Goal: Use online tool/utility: Use online tool/utility

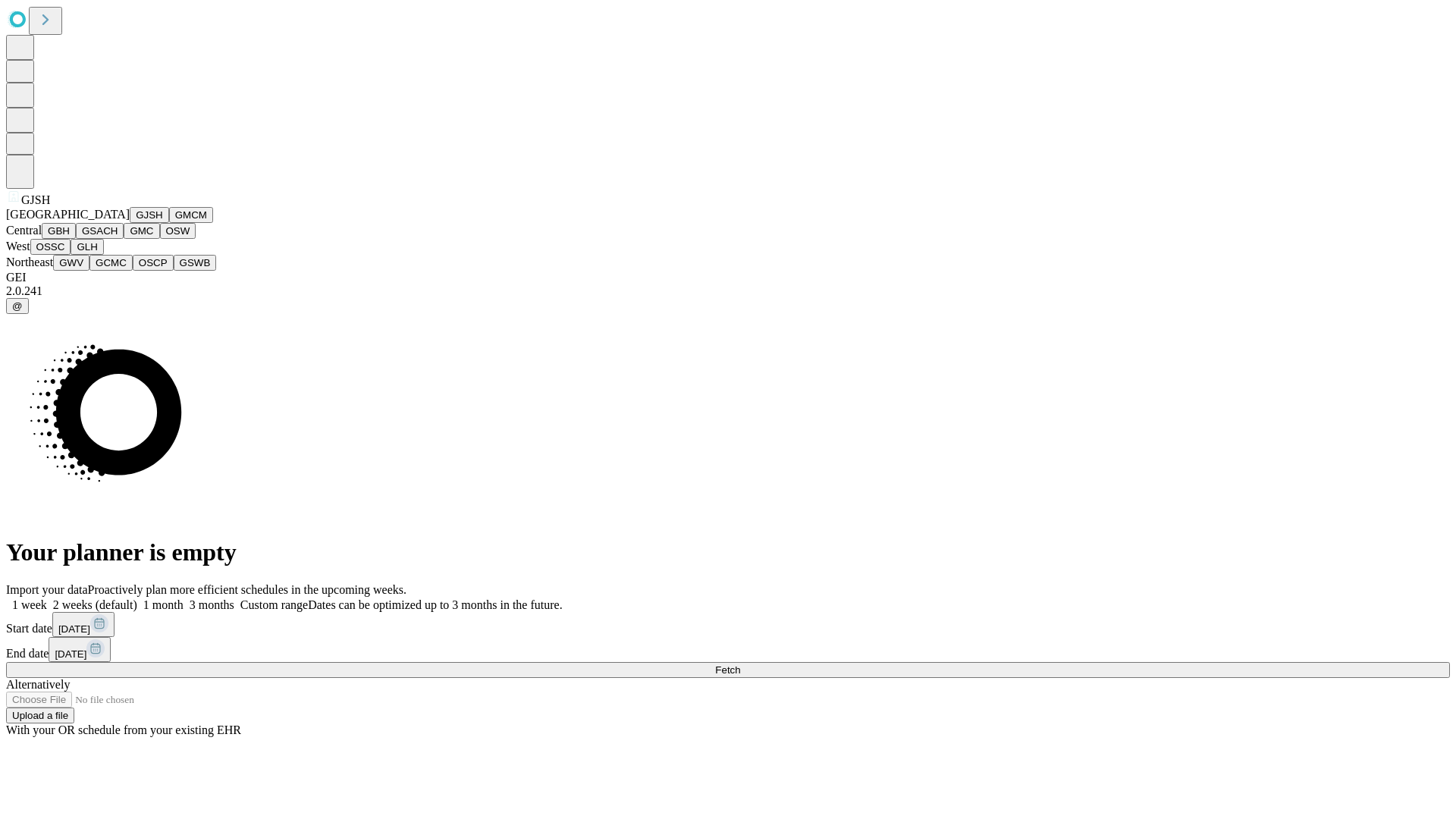
click at [129, 222] on button "GJSH" at bounding box center [149, 215] width 39 height 16
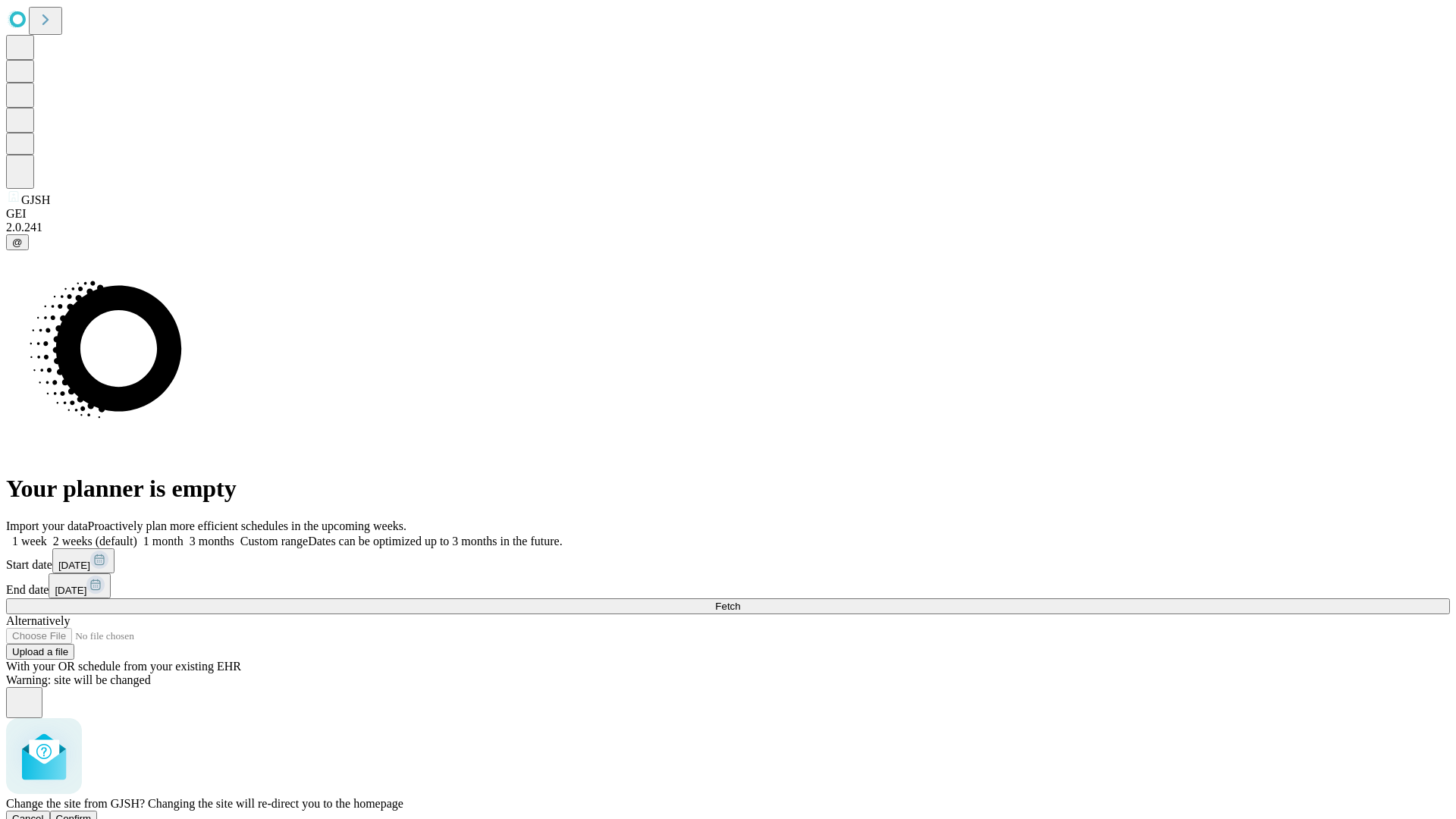
click at [92, 813] on span "Confirm" at bounding box center [74, 819] width 35 height 12
click at [183, 534] on label "1 month" at bounding box center [160, 540] width 46 height 12
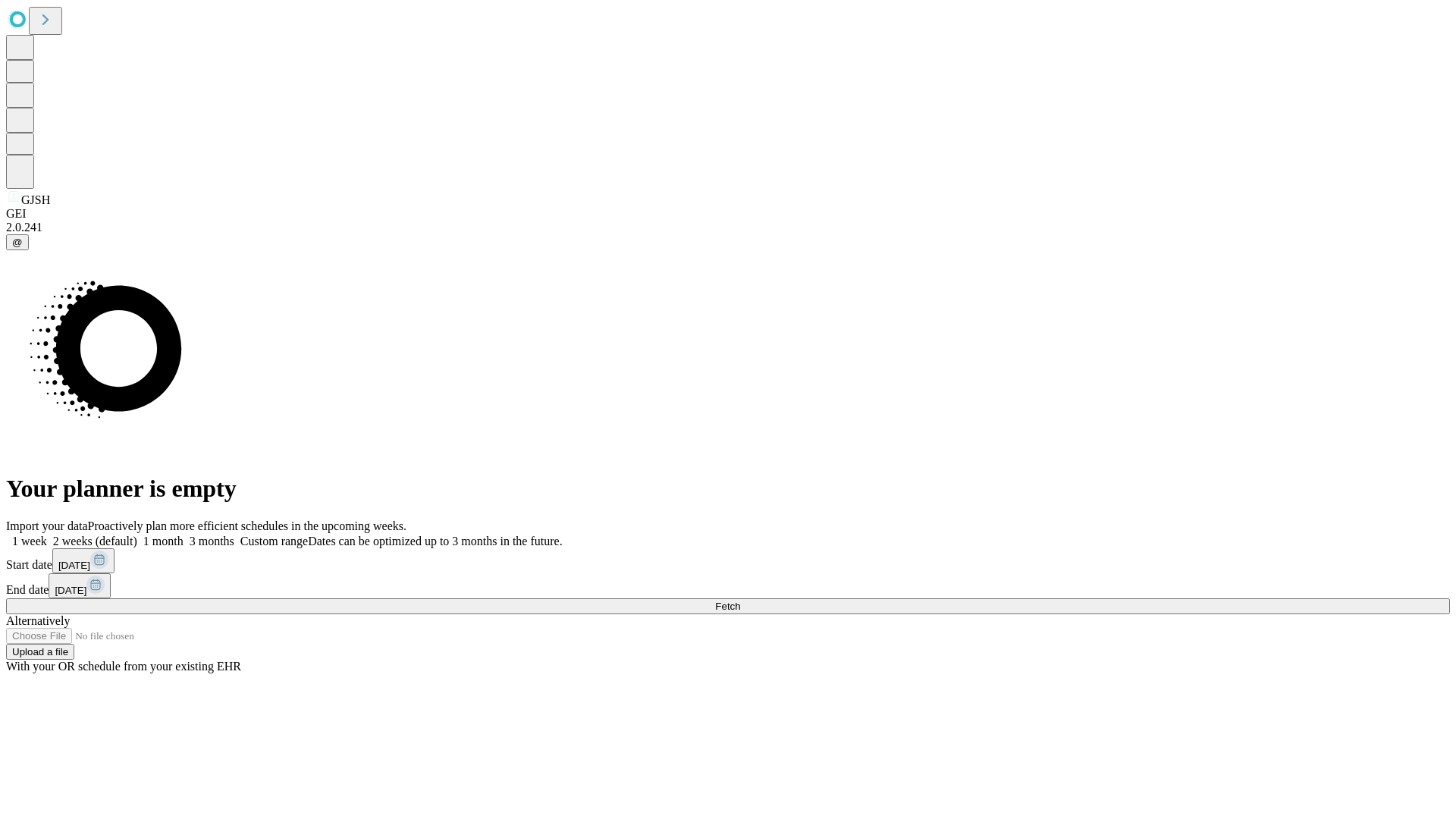
click at [740, 600] on span "Fetch" at bounding box center [728, 606] width 25 height 12
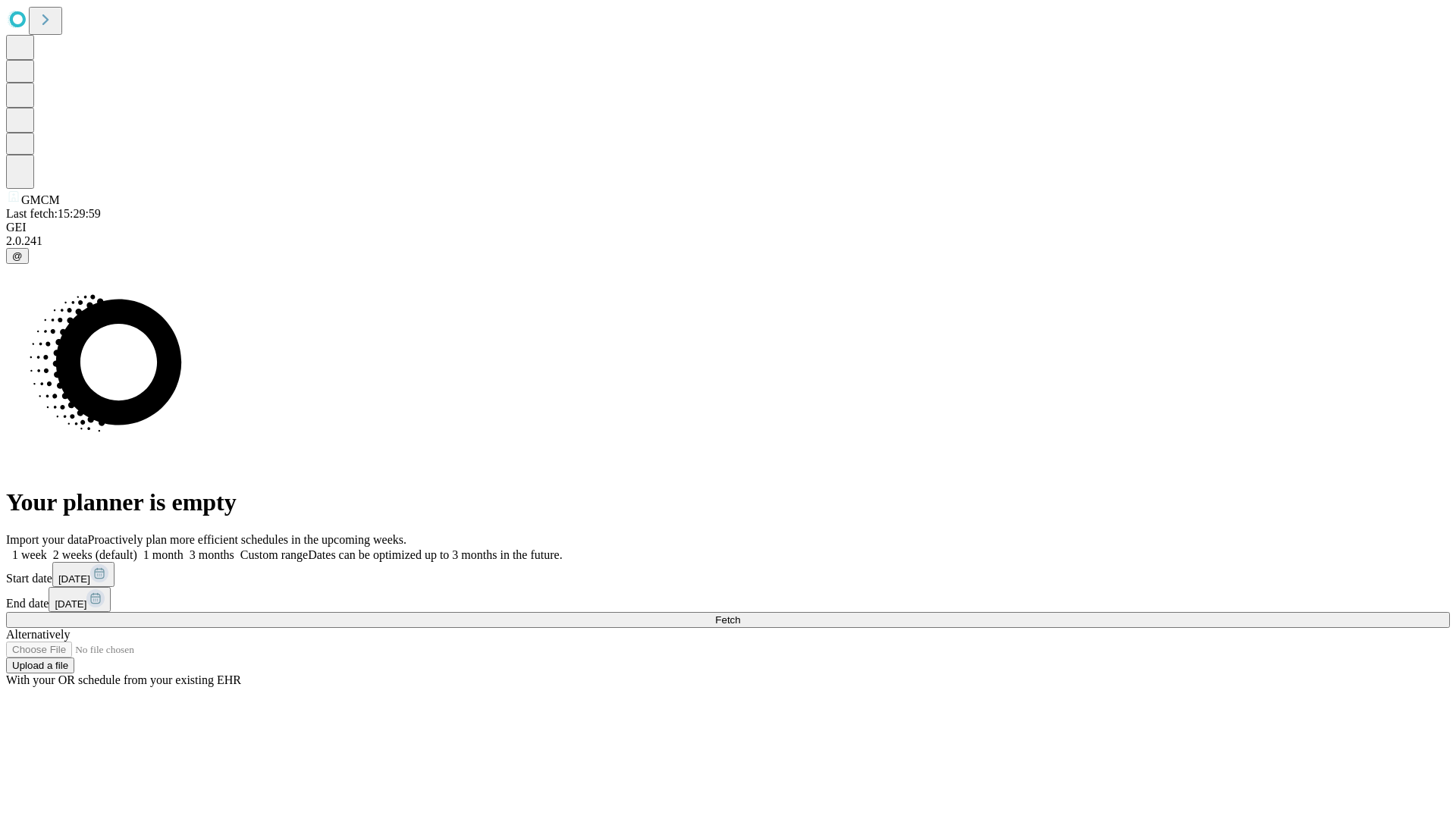
click at [183, 549] on label "1 month" at bounding box center [160, 554] width 46 height 12
click at [740, 614] on span "Fetch" at bounding box center [728, 620] width 25 height 12
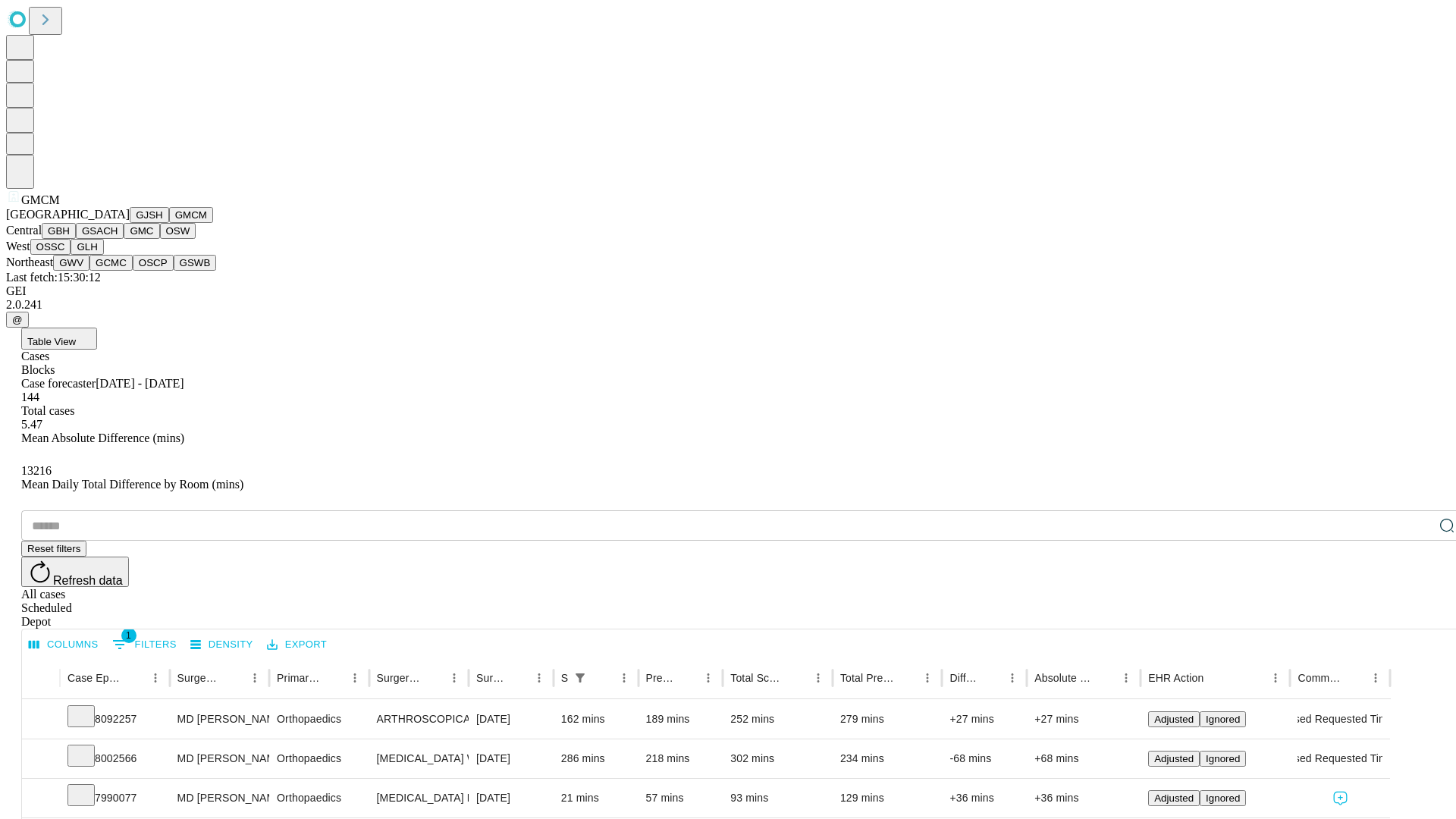
click at [76, 239] on button "GBH" at bounding box center [59, 230] width 35 height 16
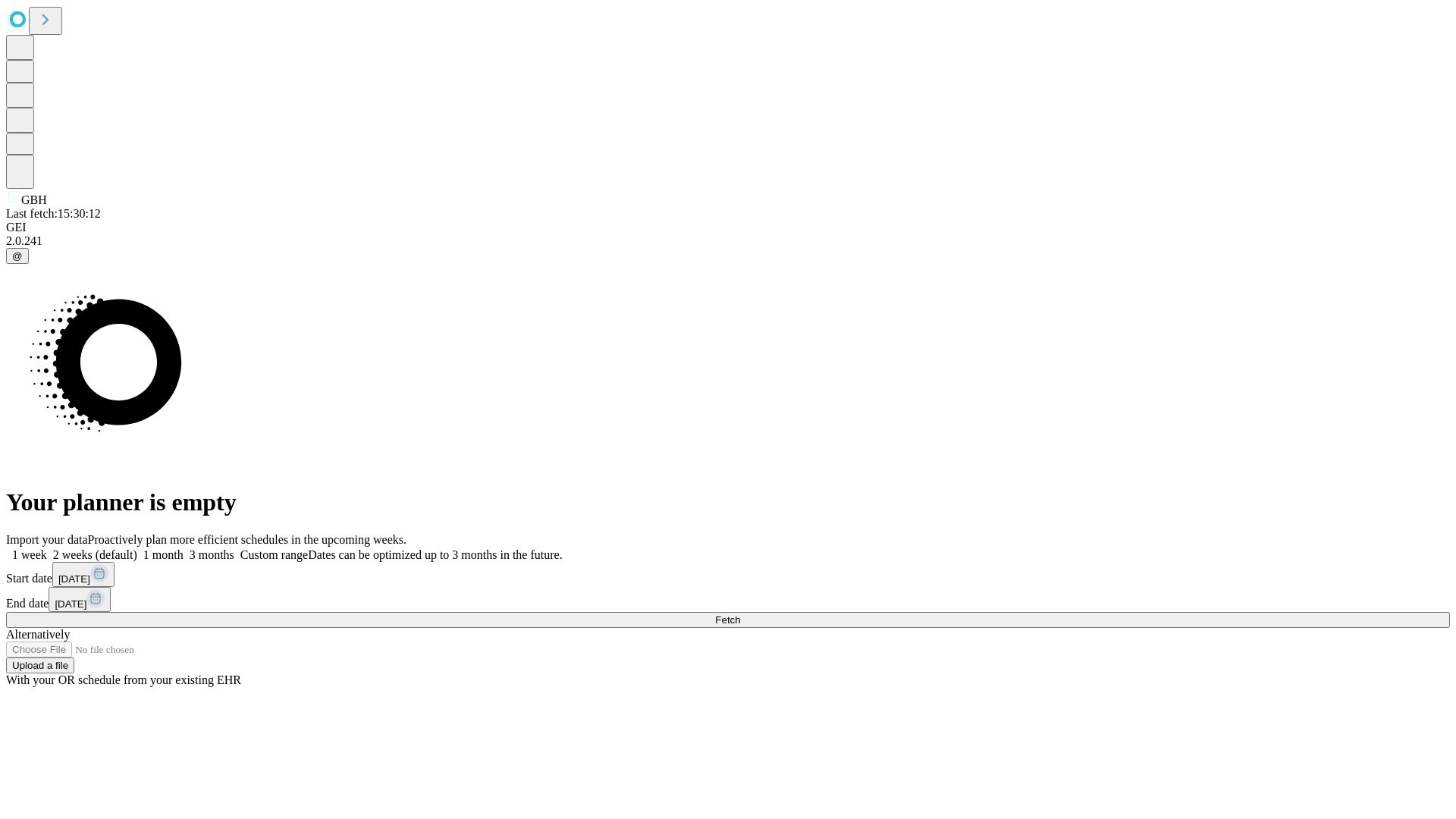
click at [183, 549] on label "1 month" at bounding box center [160, 554] width 46 height 12
click at [740, 614] on span "Fetch" at bounding box center [728, 620] width 25 height 12
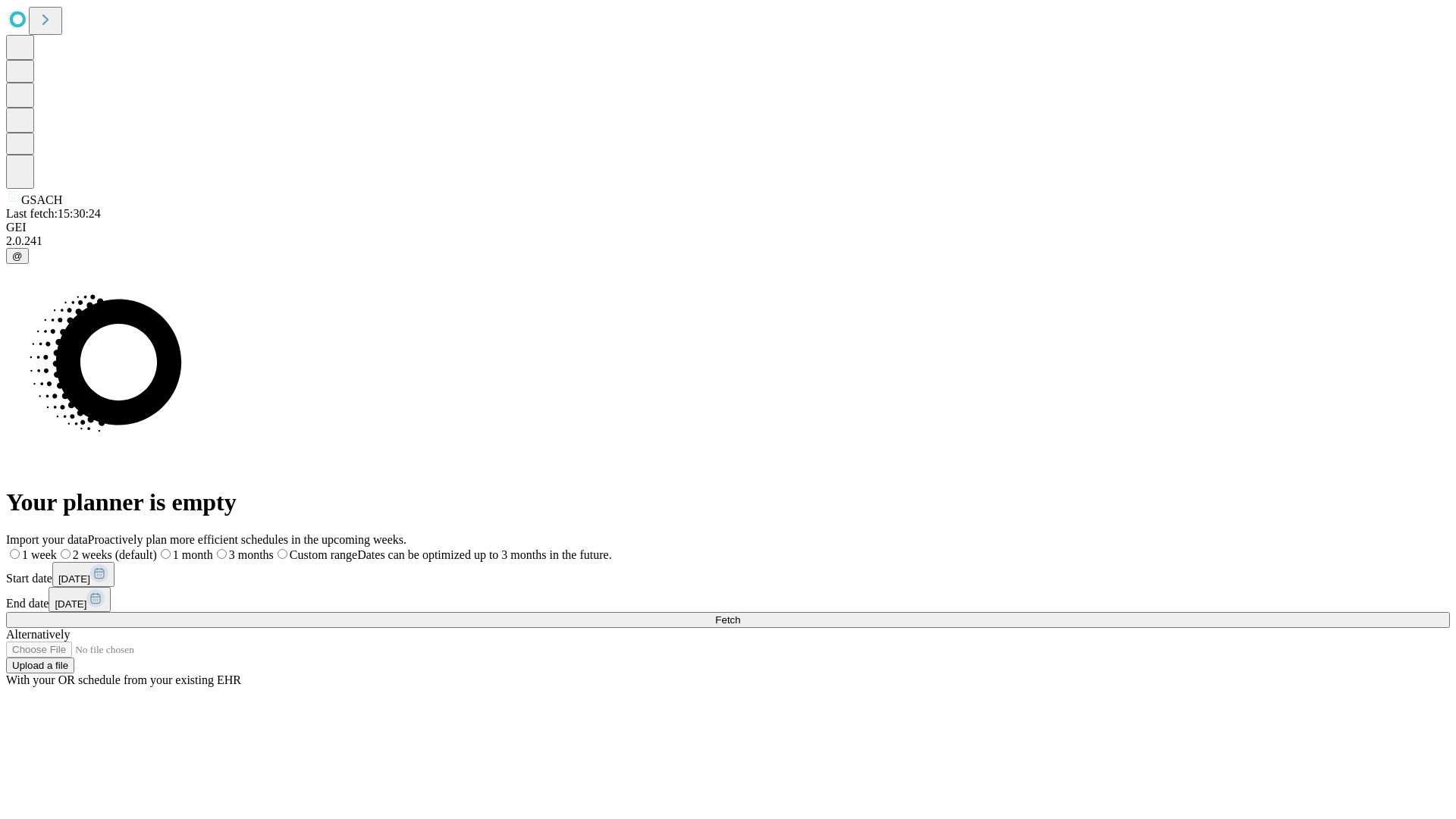
click at [213, 549] on label "1 month" at bounding box center [185, 554] width 57 height 12
click at [740, 614] on span "Fetch" at bounding box center [728, 620] width 25 height 12
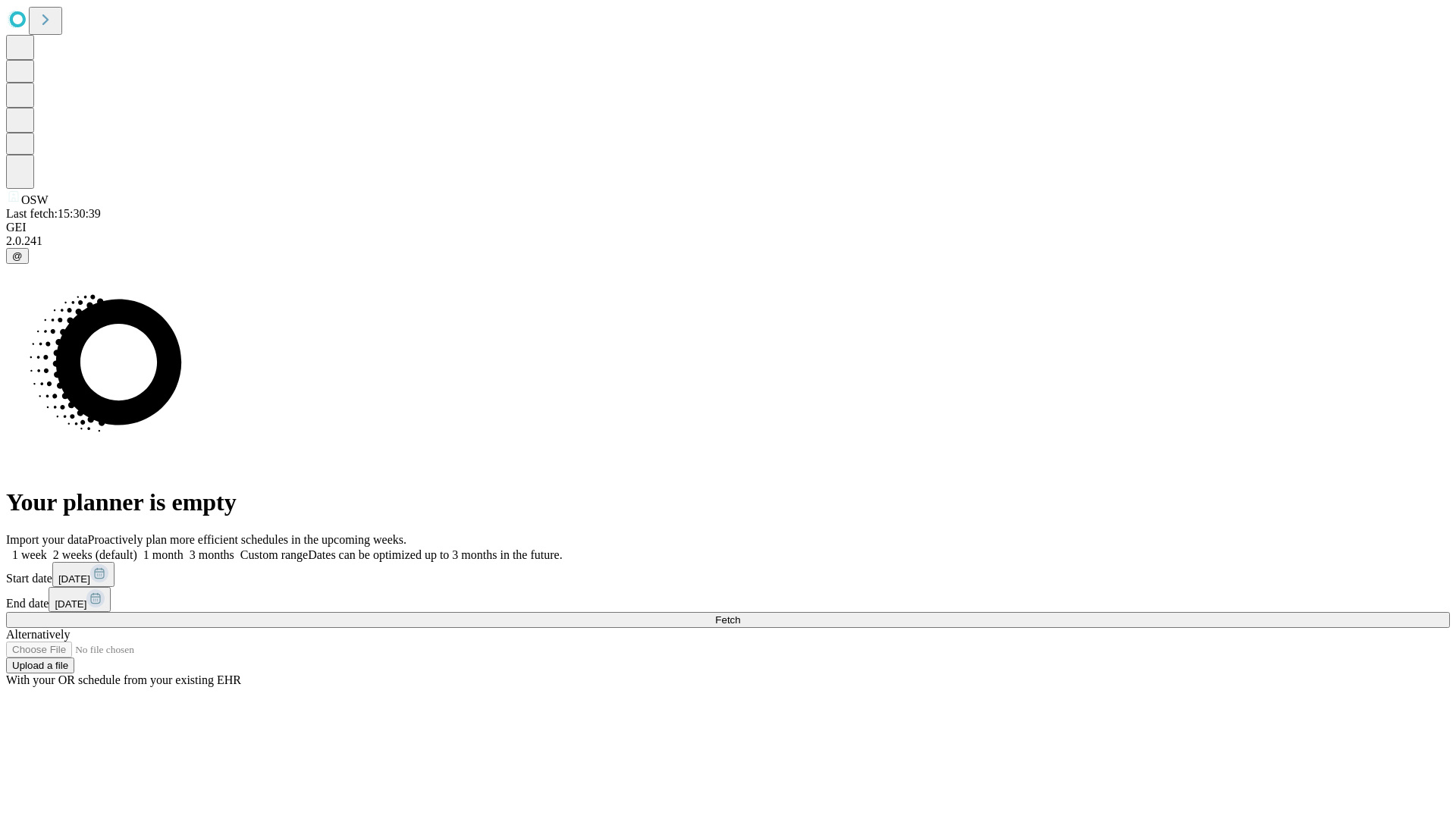
click at [740, 614] on span "Fetch" at bounding box center [728, 620] width 25 height 12
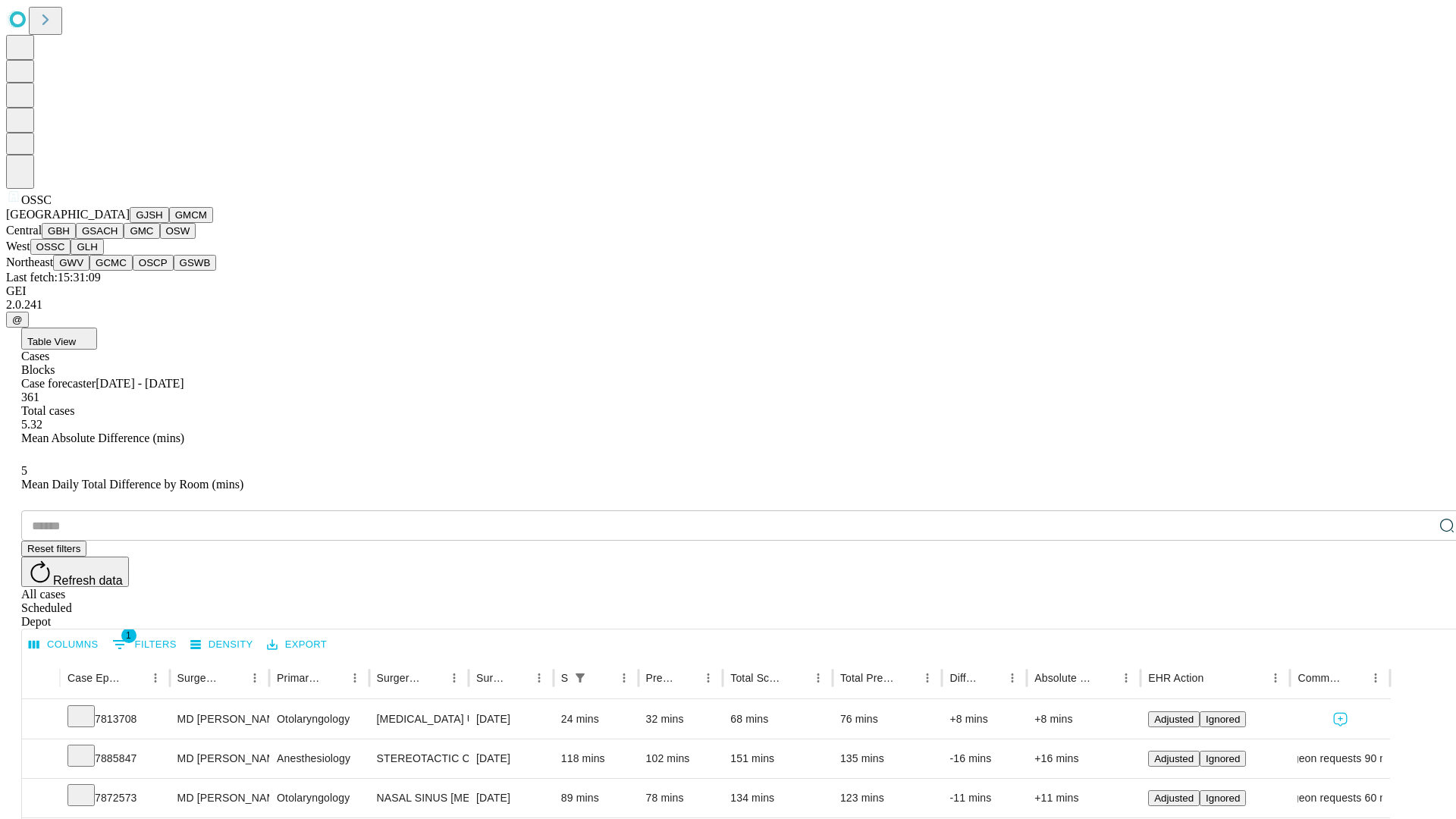
click at [104, 255] on button "GLH" at bounding box center [87, 246] width 33 height 16
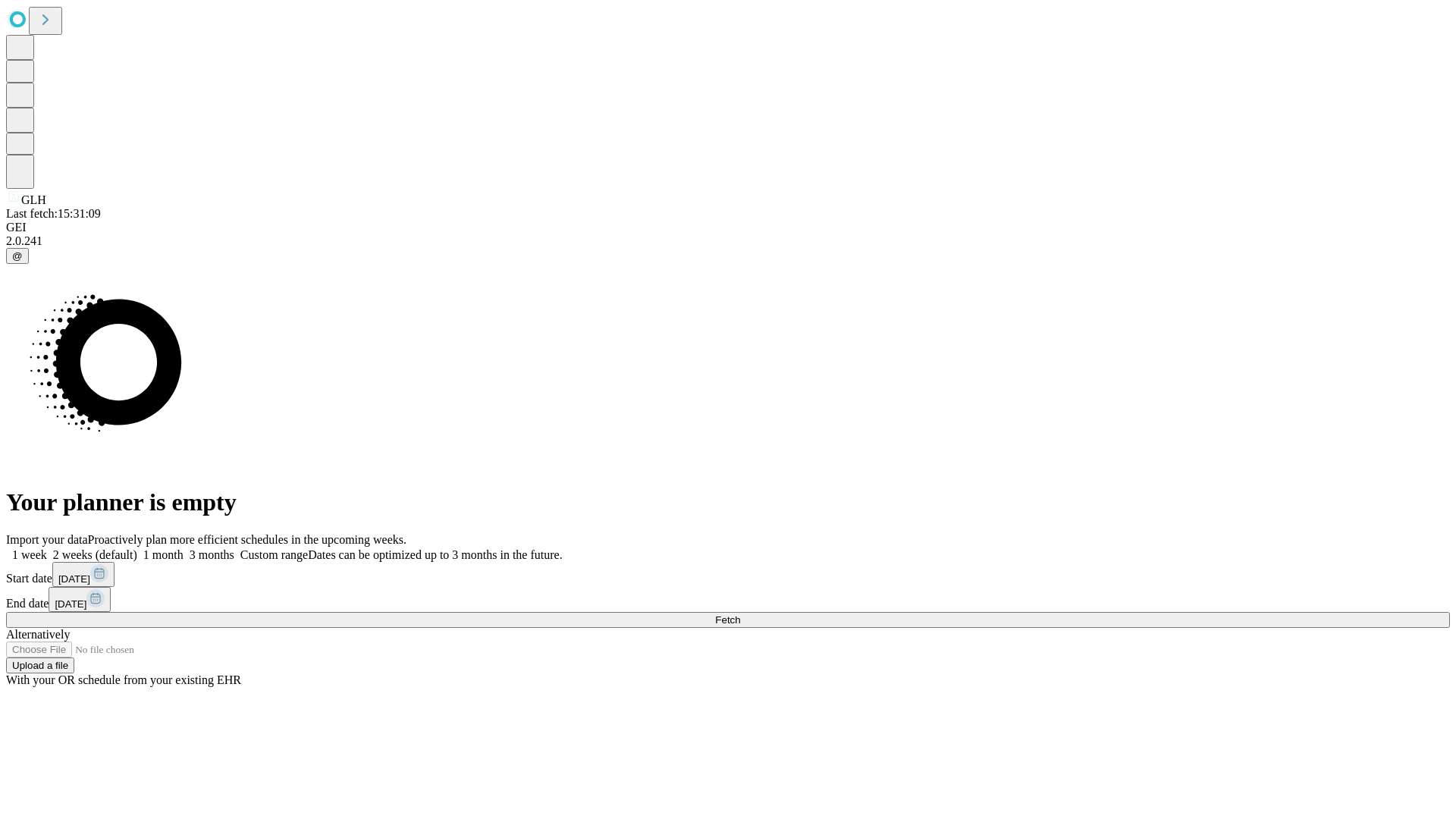
click at [183, 549] on label "1 month" at bounding box center [160, 554] width 46 height 12
click at [740, 614] on span "Fetch" at bounding box center [728, 620] width 25 height 12
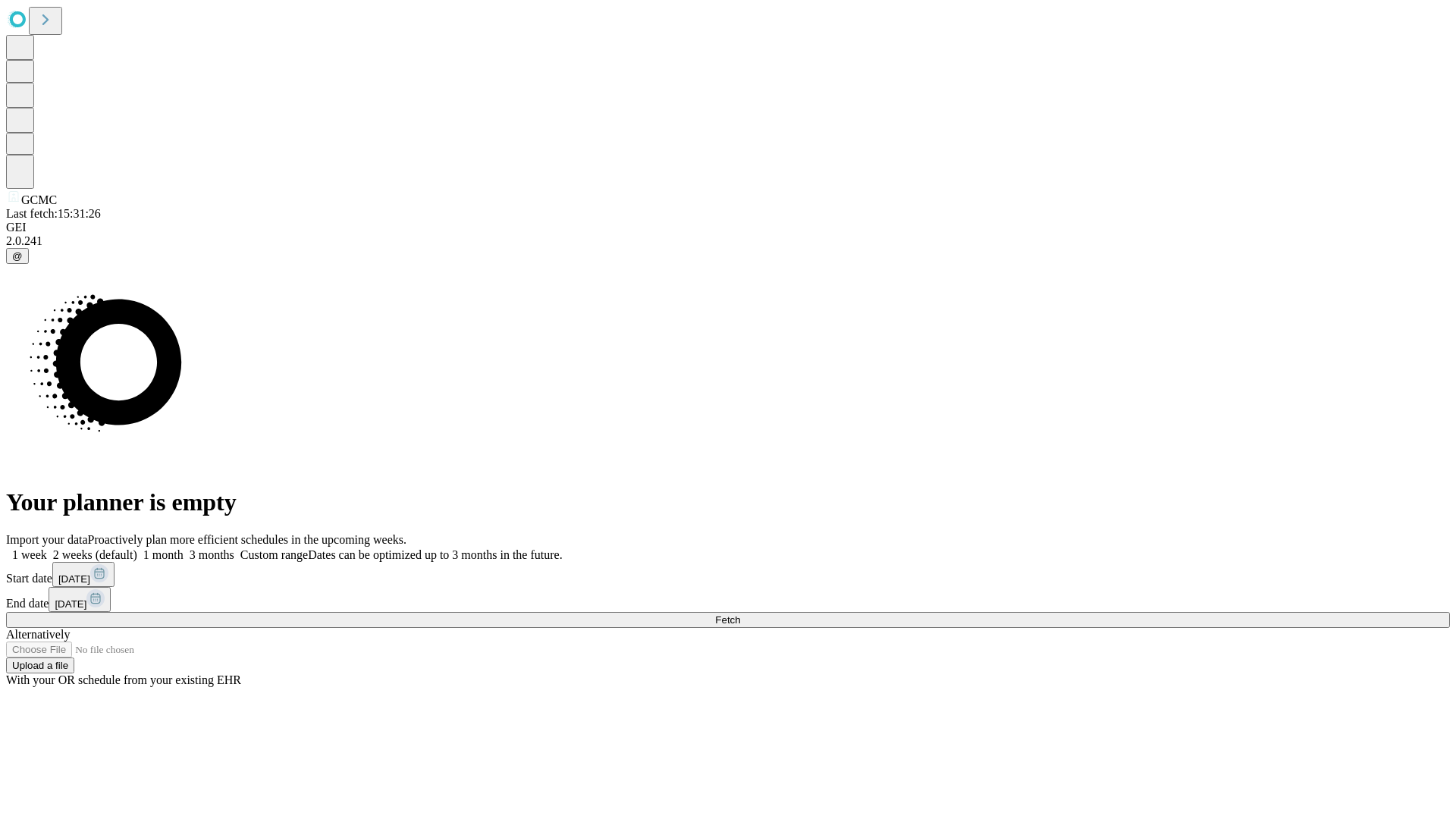
click at [183, 549] on label "1 month" at bounding box center [160, 554] width 46 height 12
click at [740, 614] on span "Fetch" at bounding box center [728, 620] width 25 height 12
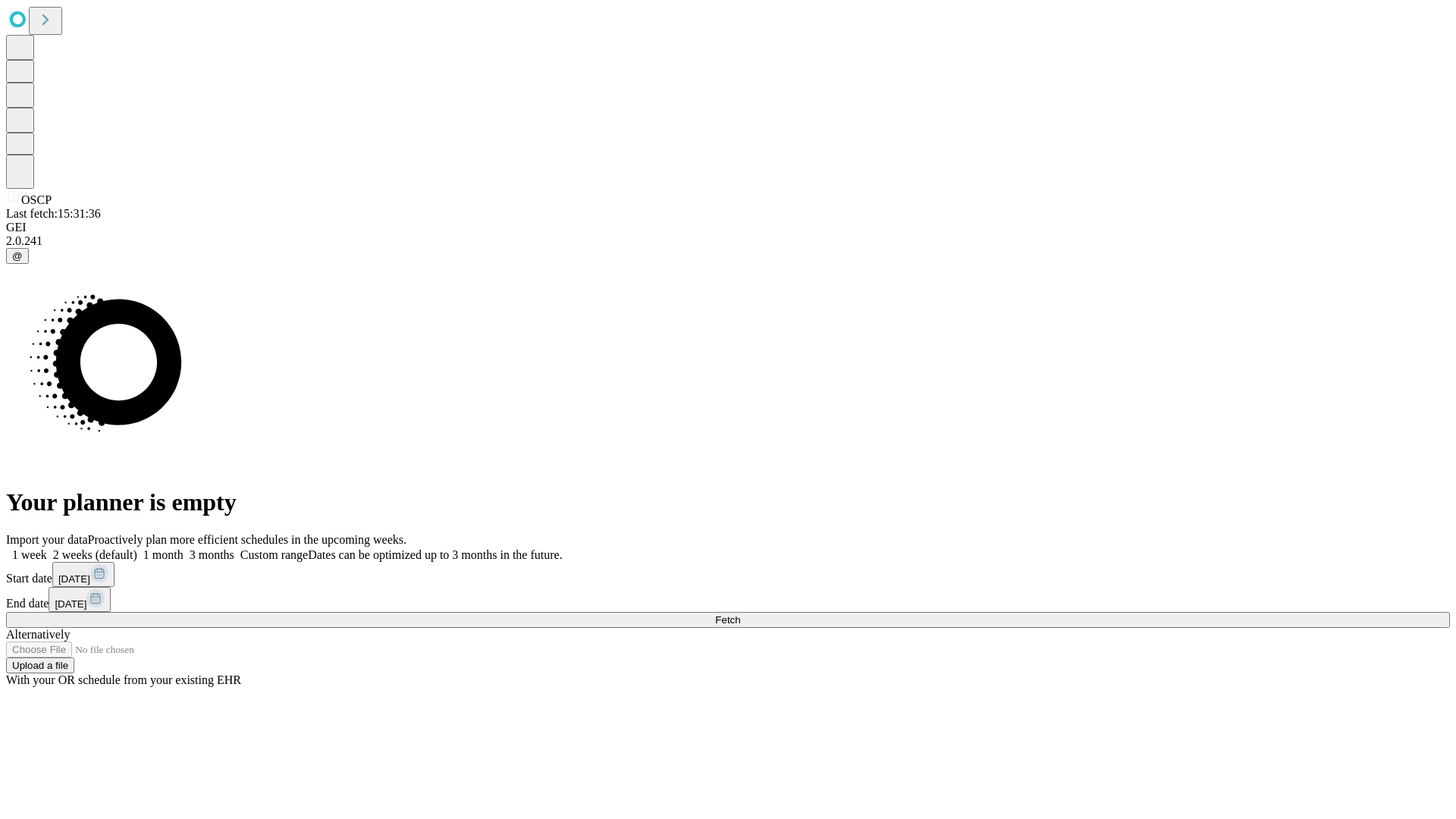
click at [183, 549] on label "1 month" at bounding box center [160, 554] width 46 height 12
click at [740, 614] on span "Fetch" at bounding box center [728, 620] width 25 height 12
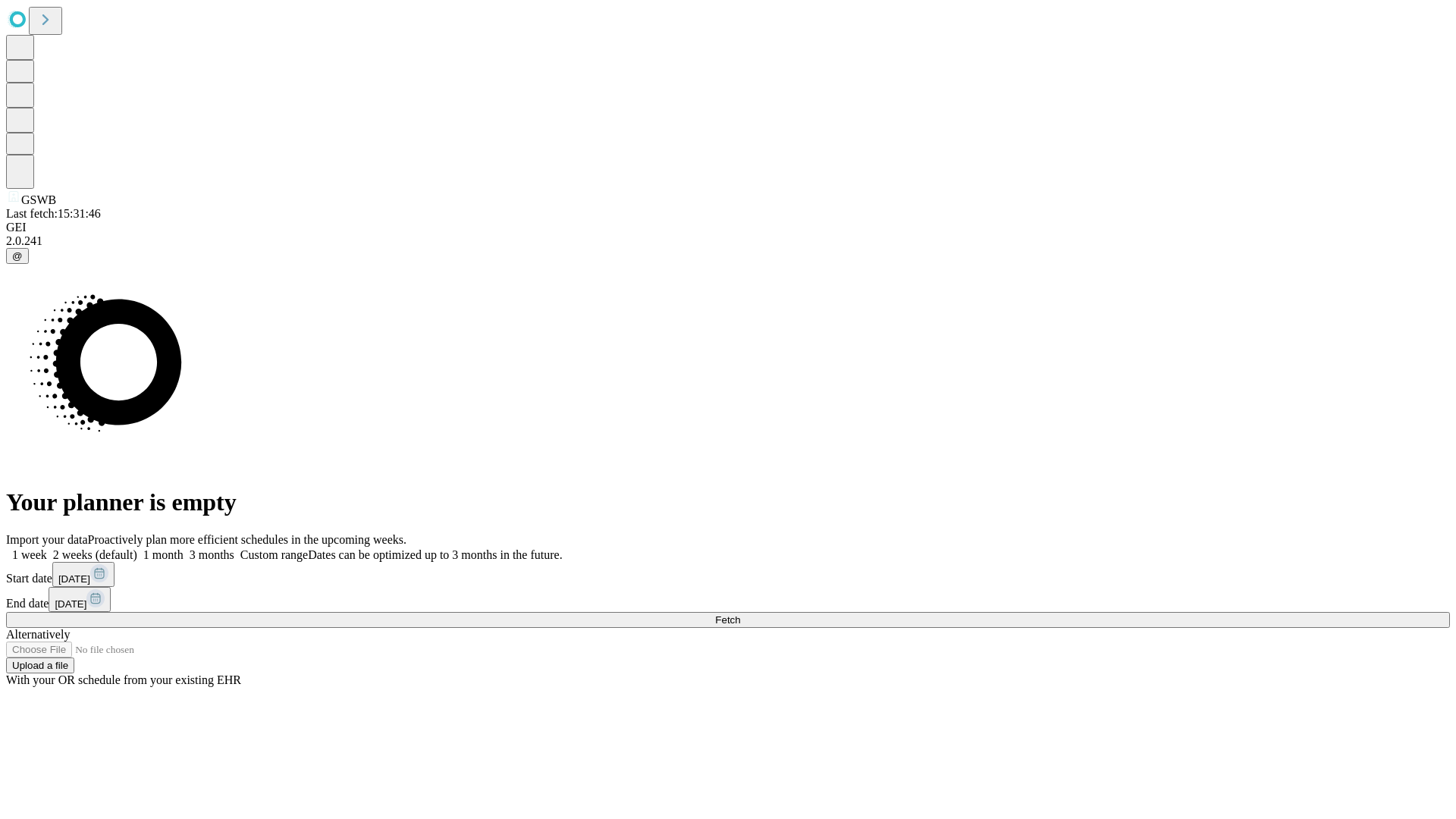
click at [183, 549] on label "1 month" at bounding box center [160, 554] width 46 height 12
click at [740, 614] on span "Fetch" at bounding box center [728, 620] width 25 height 12
